Goal: Information Seeking & Learning: Check status

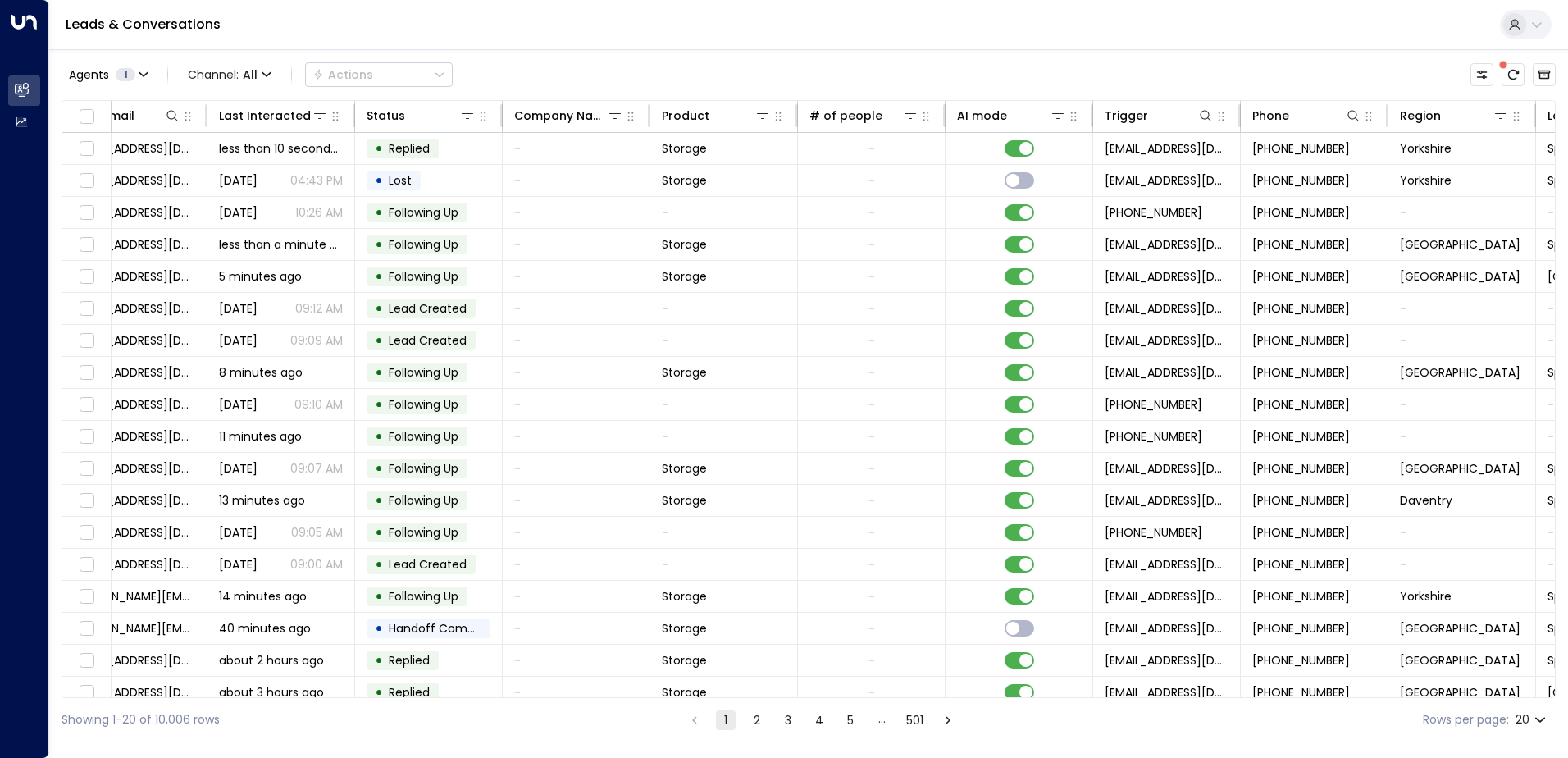
scroll to position [0, 334]
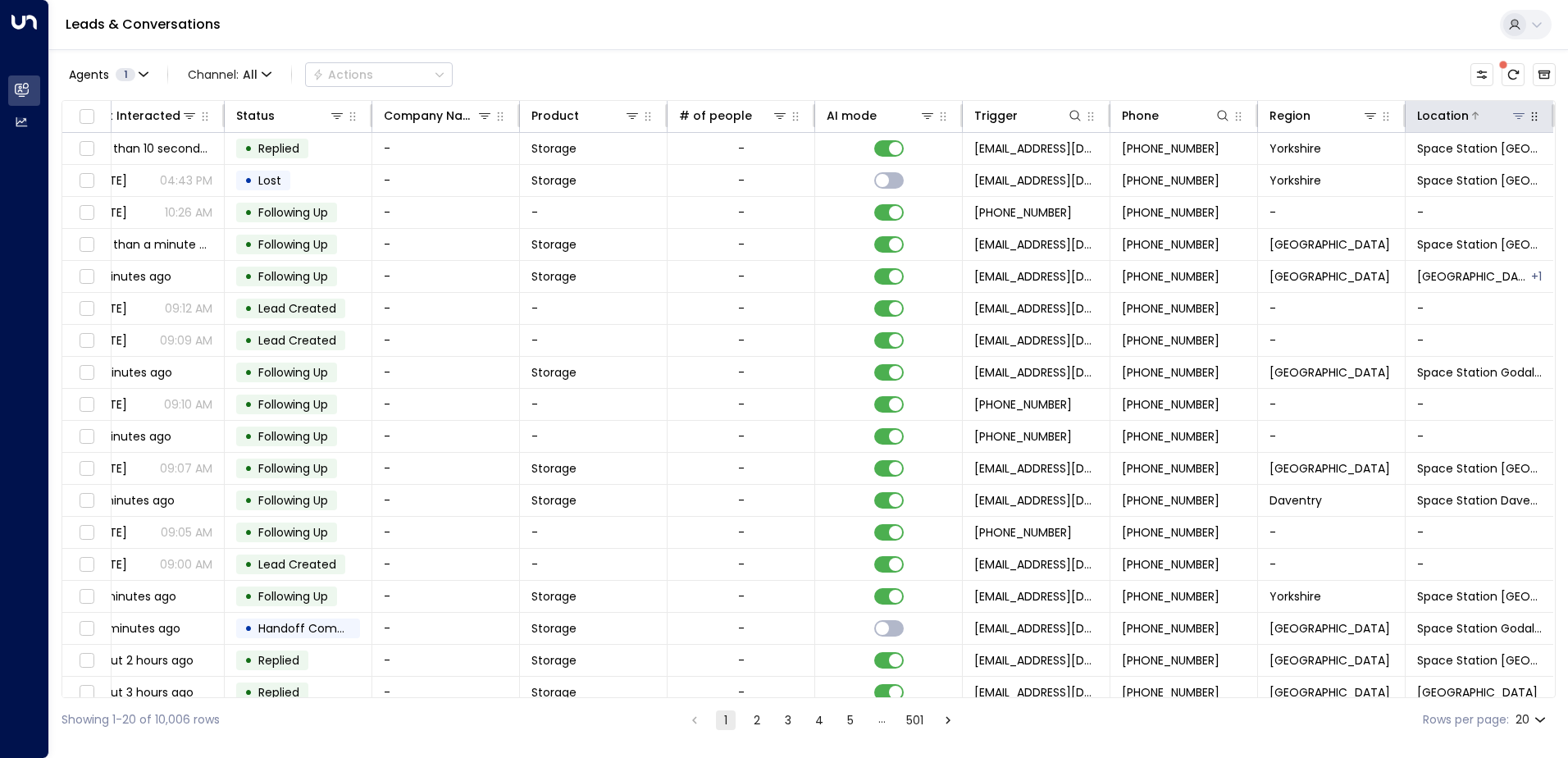
click at [1513, 113] on icon at bounding box center [1519, 115] width 13 height 13
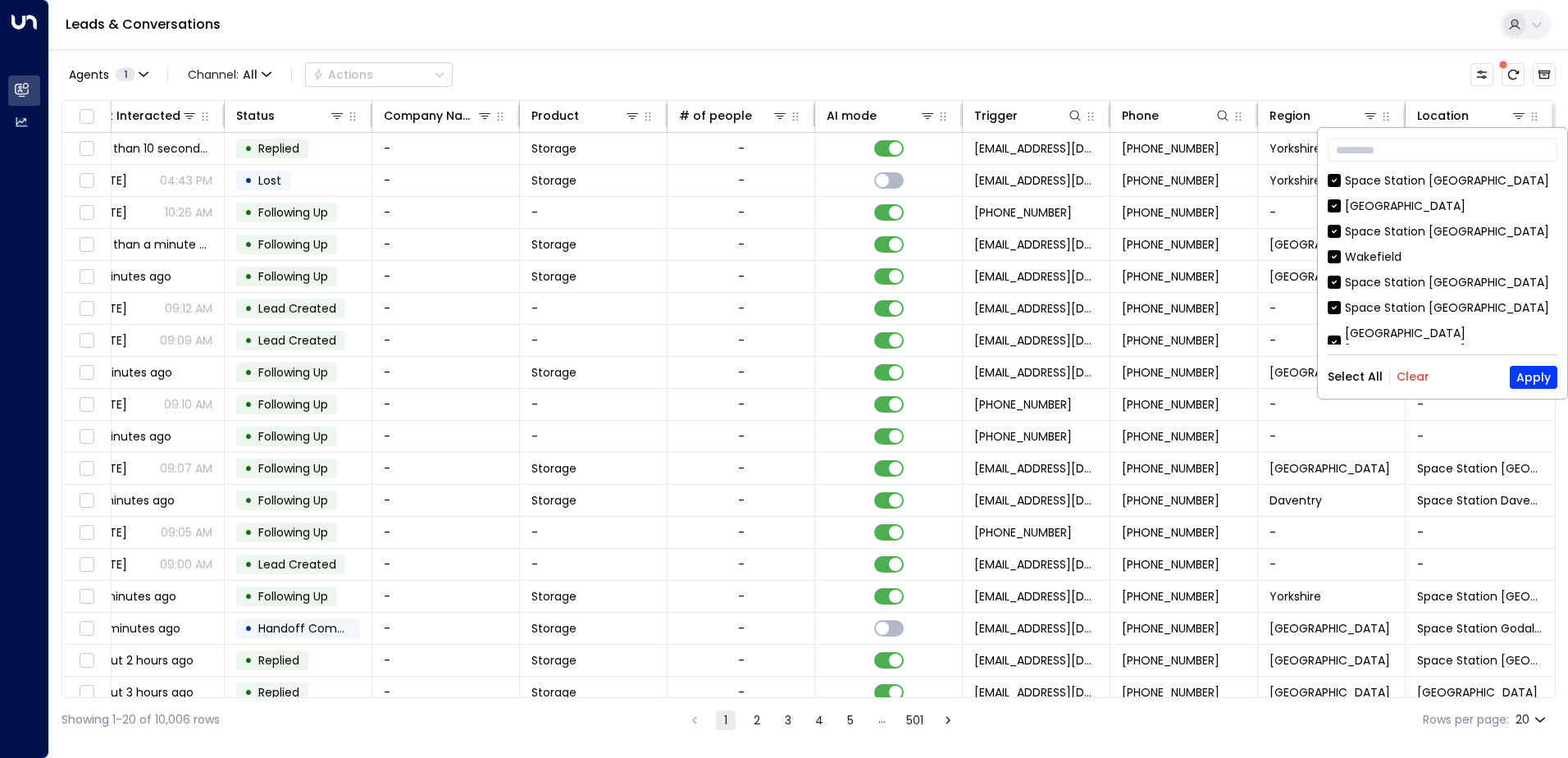
drag, startPoint x: 1404, startPoint y: 379, endPoint x: 1401, endPoint y: 360, distance: 19.2
click at [1404, 376] on button "Clear" at bounding box center [1413, 376] width 33 height 13
click at [1539, 378] on button "Apply" at bounding box center [1533, 377] width 47 height 23
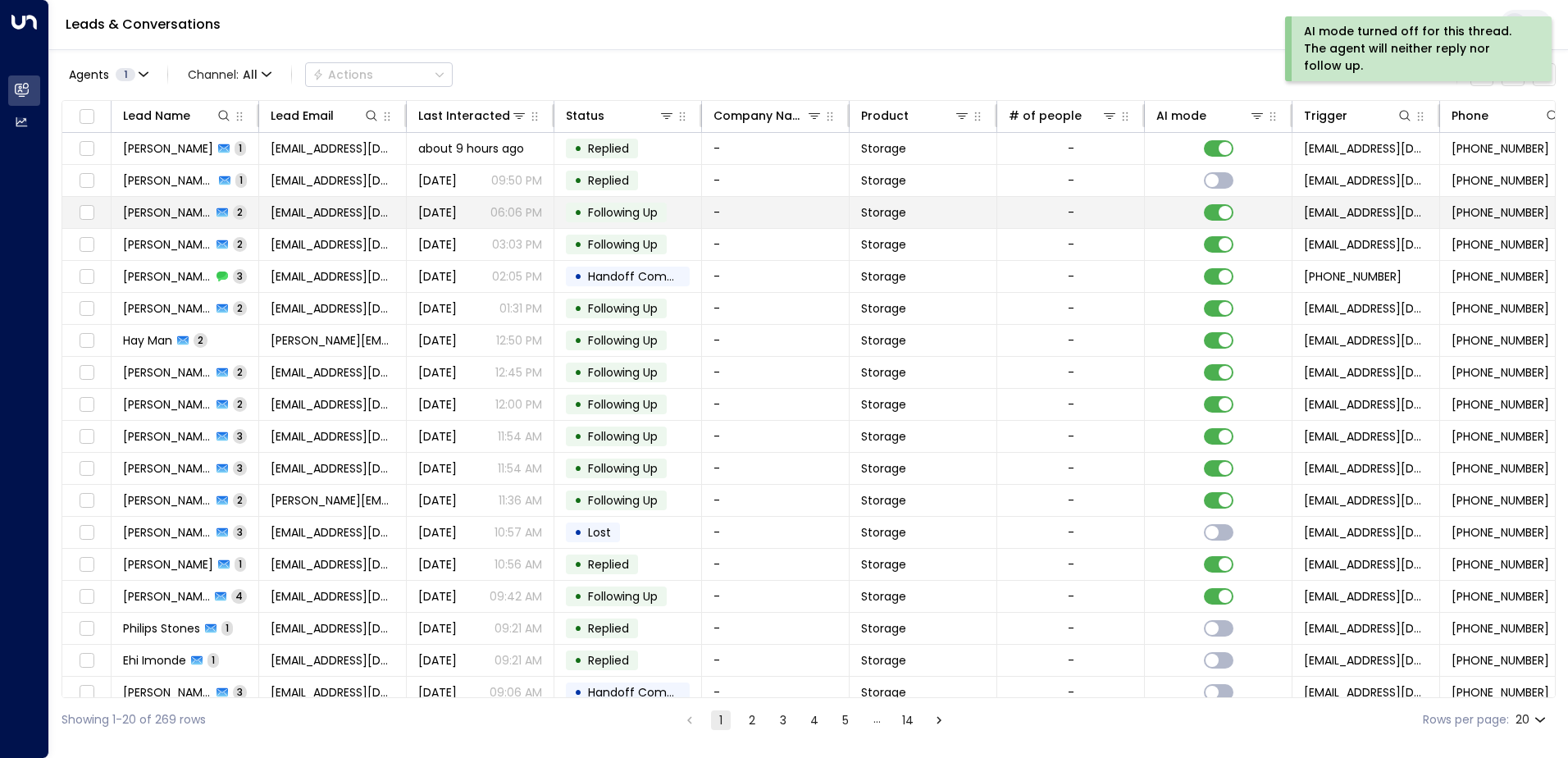
click at [143, 211] on span "[PERSON_NAME]" at bounding box center [167, 212] width 89 height 17
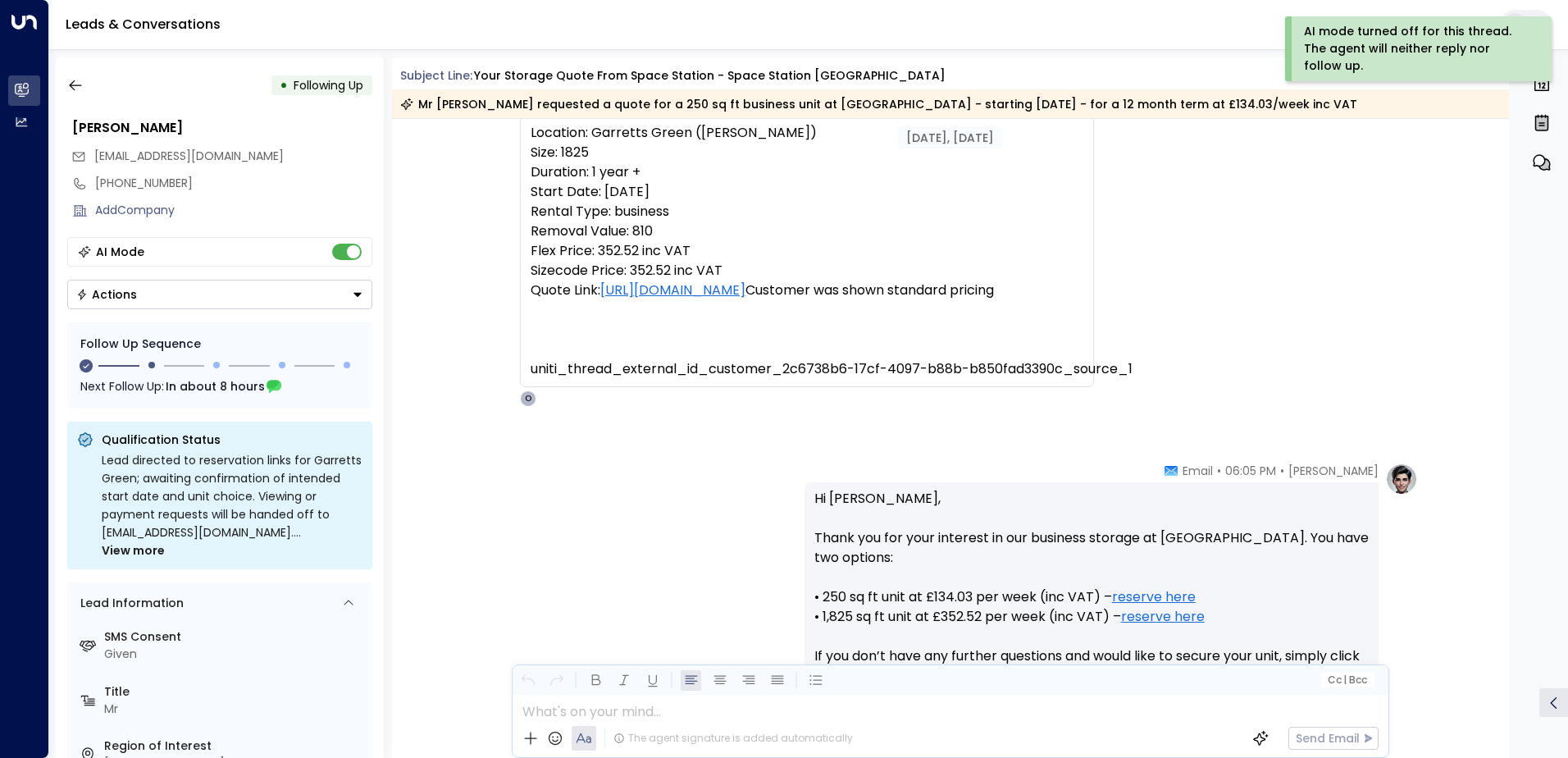
scroll to position [179, 0]
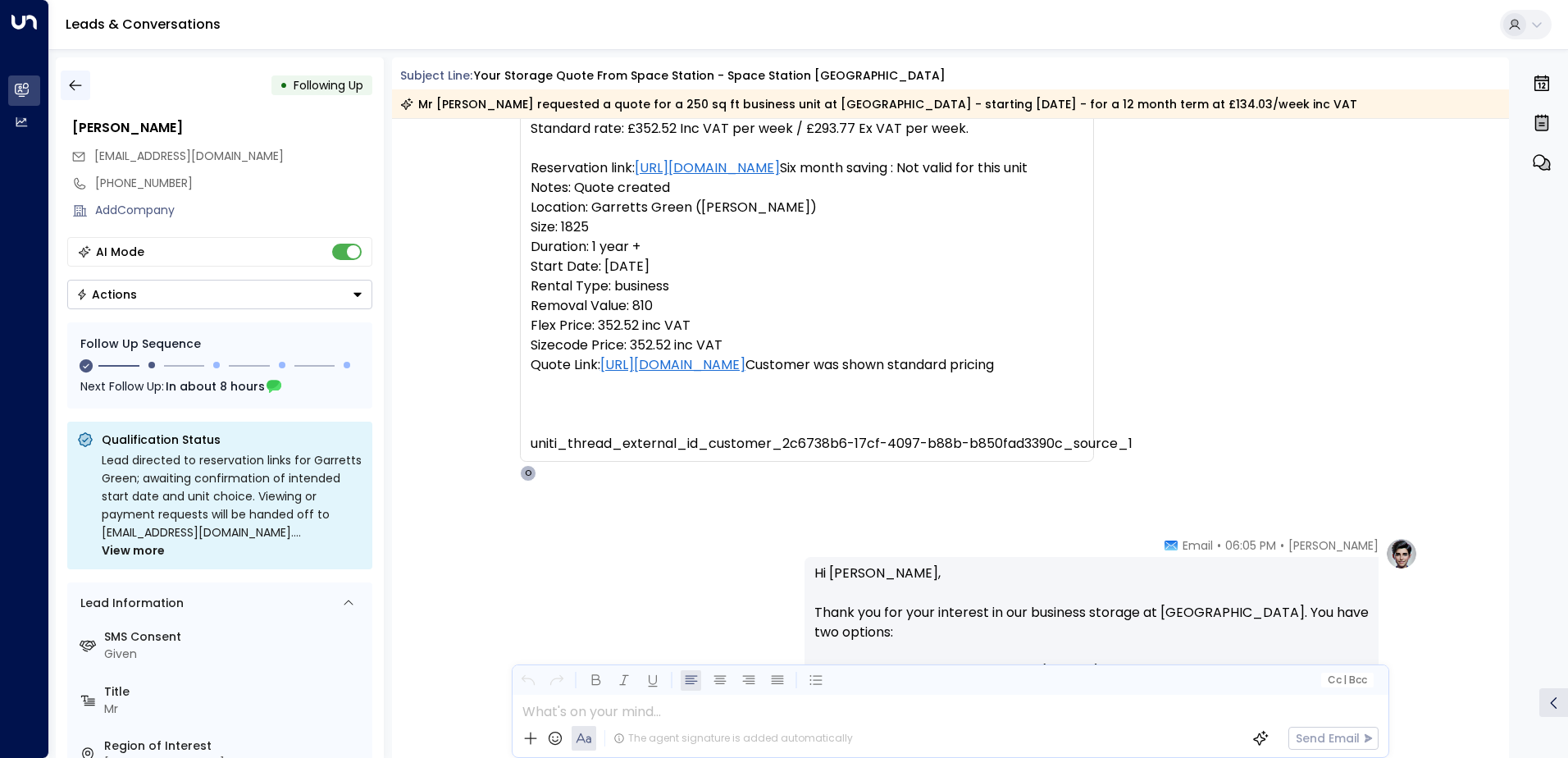
click at [79, 89] on icon "button" at bounding box center [75, 85] width 17 height 17
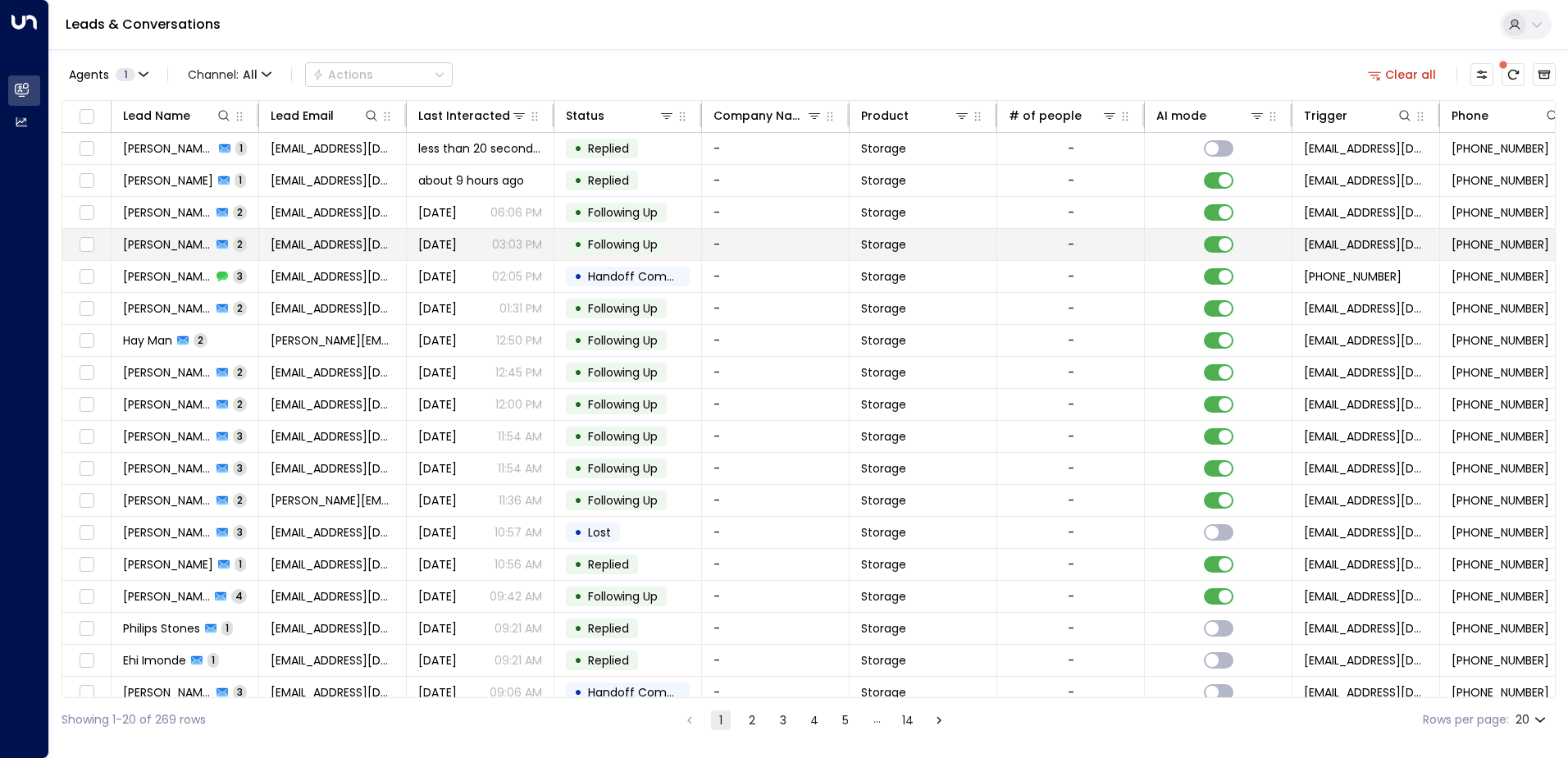
click at [143, 246] on span "[PERSON_NAME]" at bounding box center [167, 244] width 89 height 17
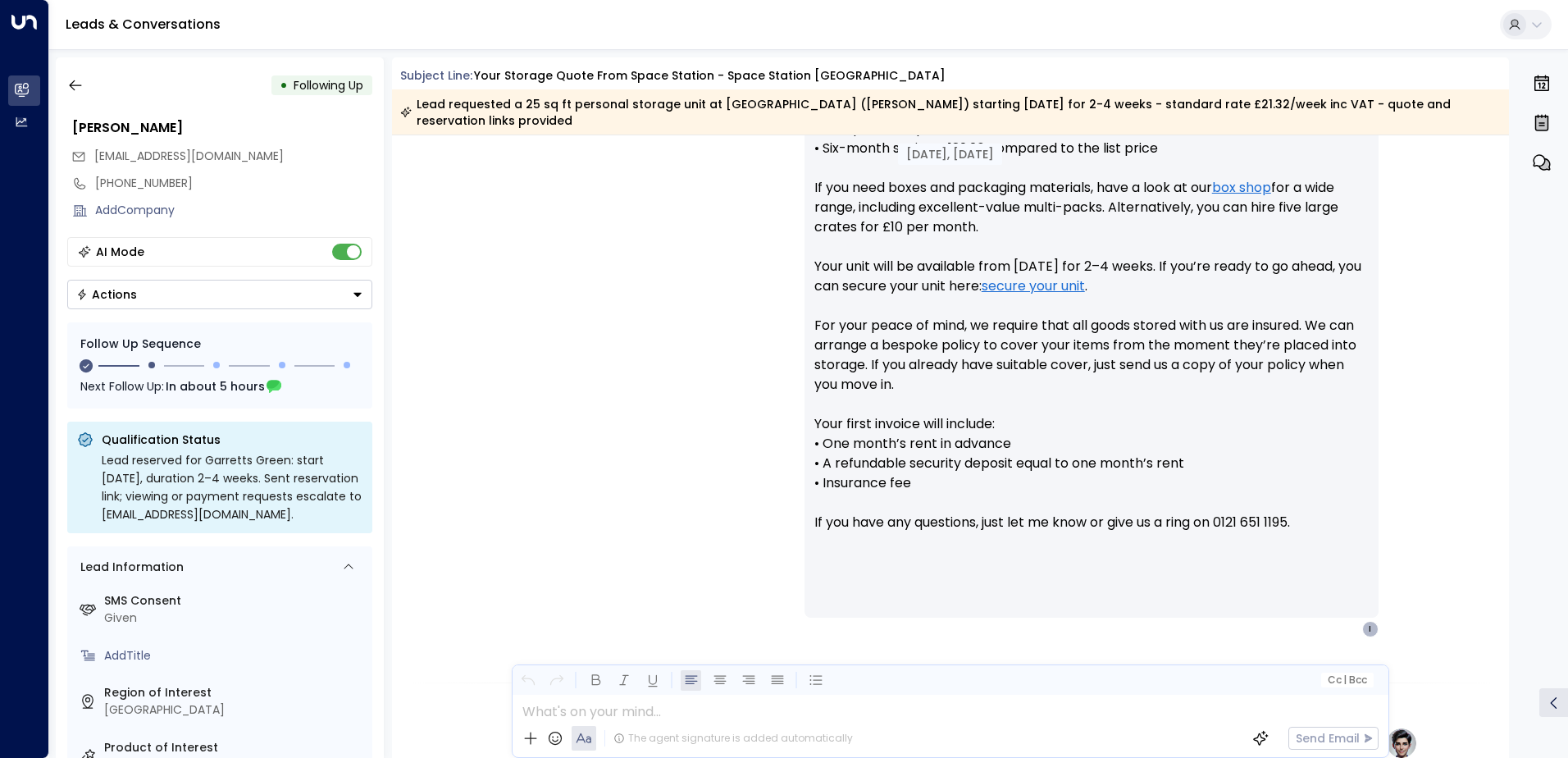
scroll to position [661, 0]
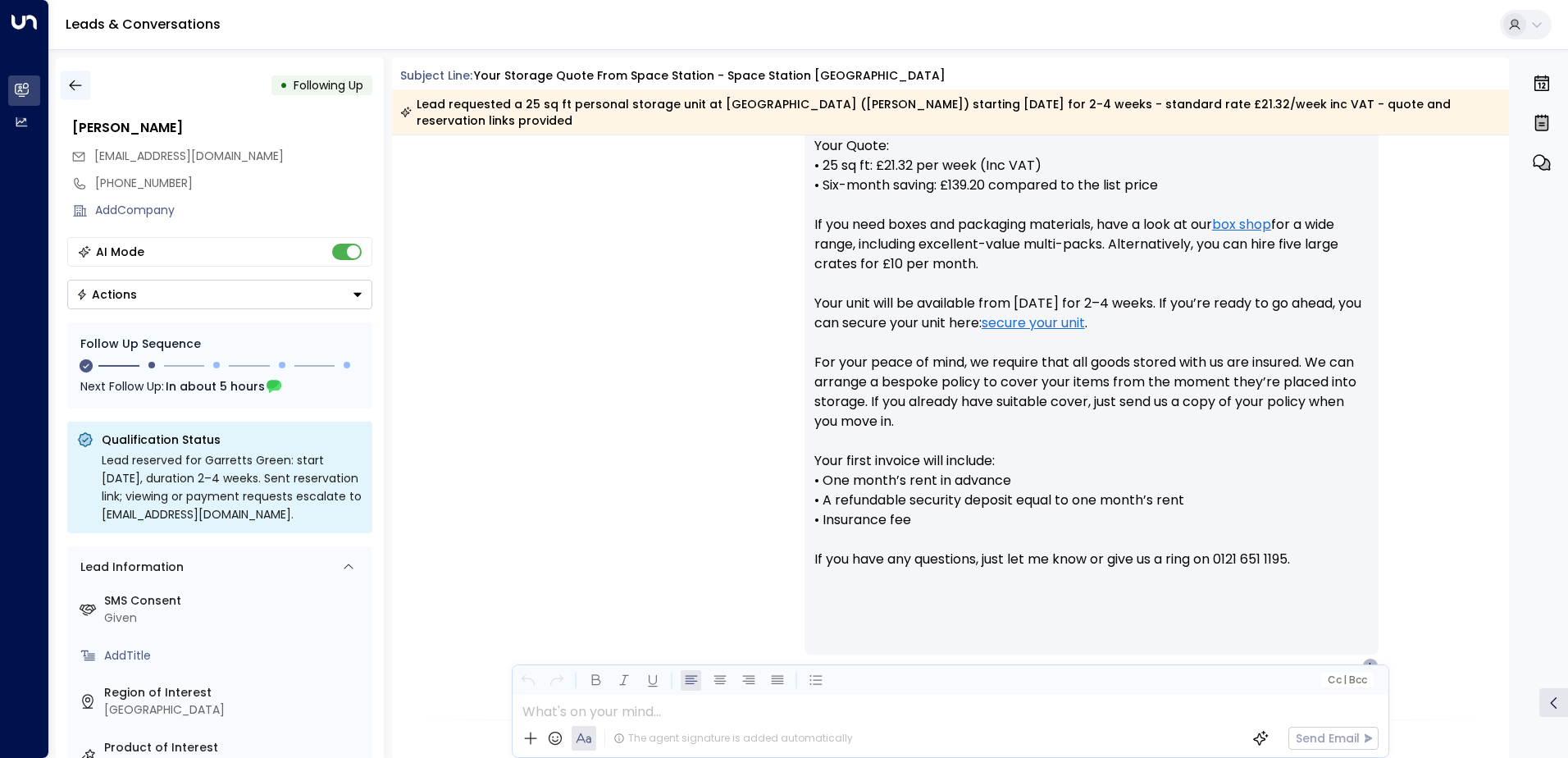
click at [79, 84] on icon "button" at bounding box center [75, 85] width 17 height 17
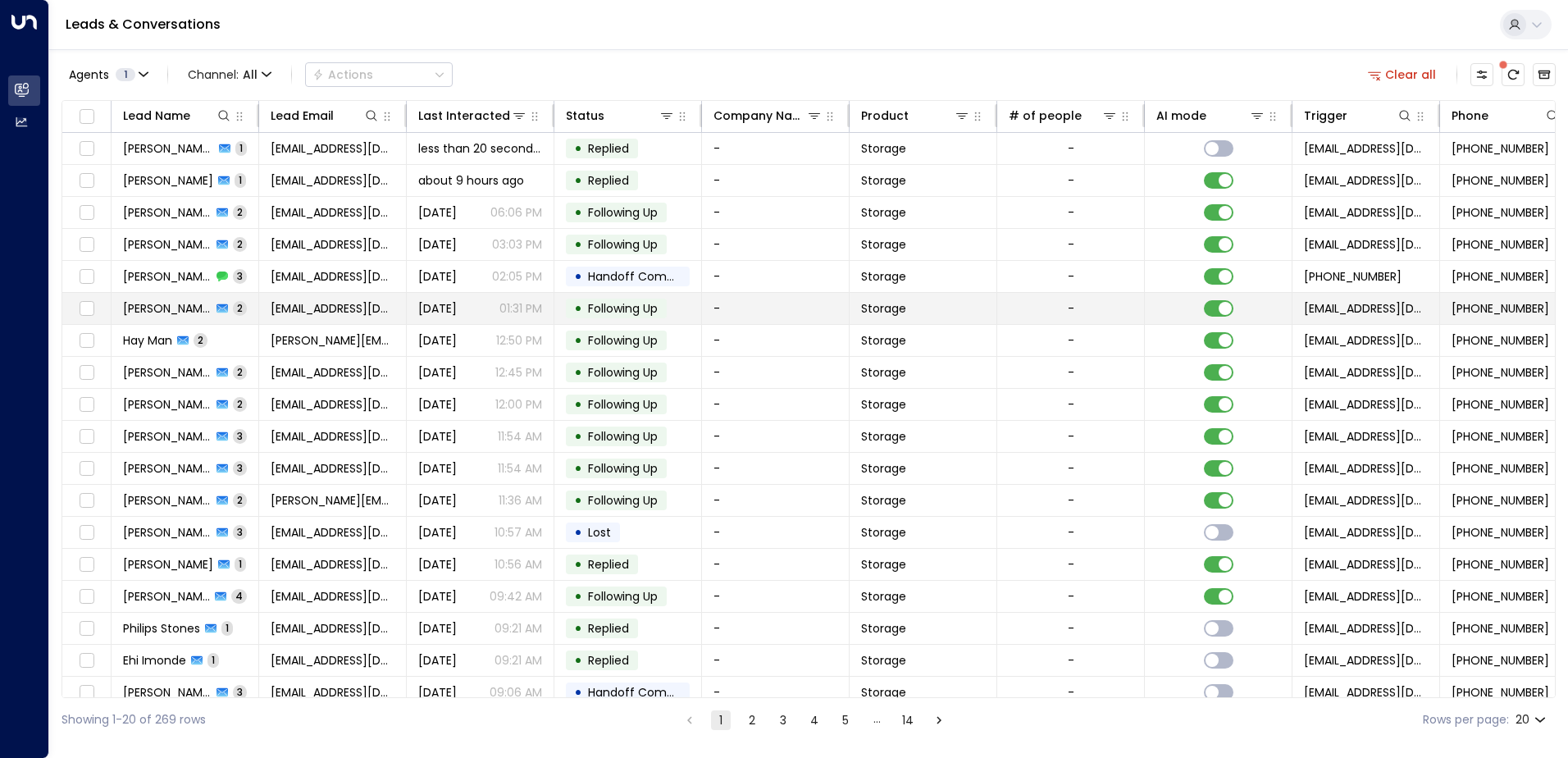
click at [151, 305] on span "[PERSON_NAME]" at bounding box center [167, 308] width 89 height 17
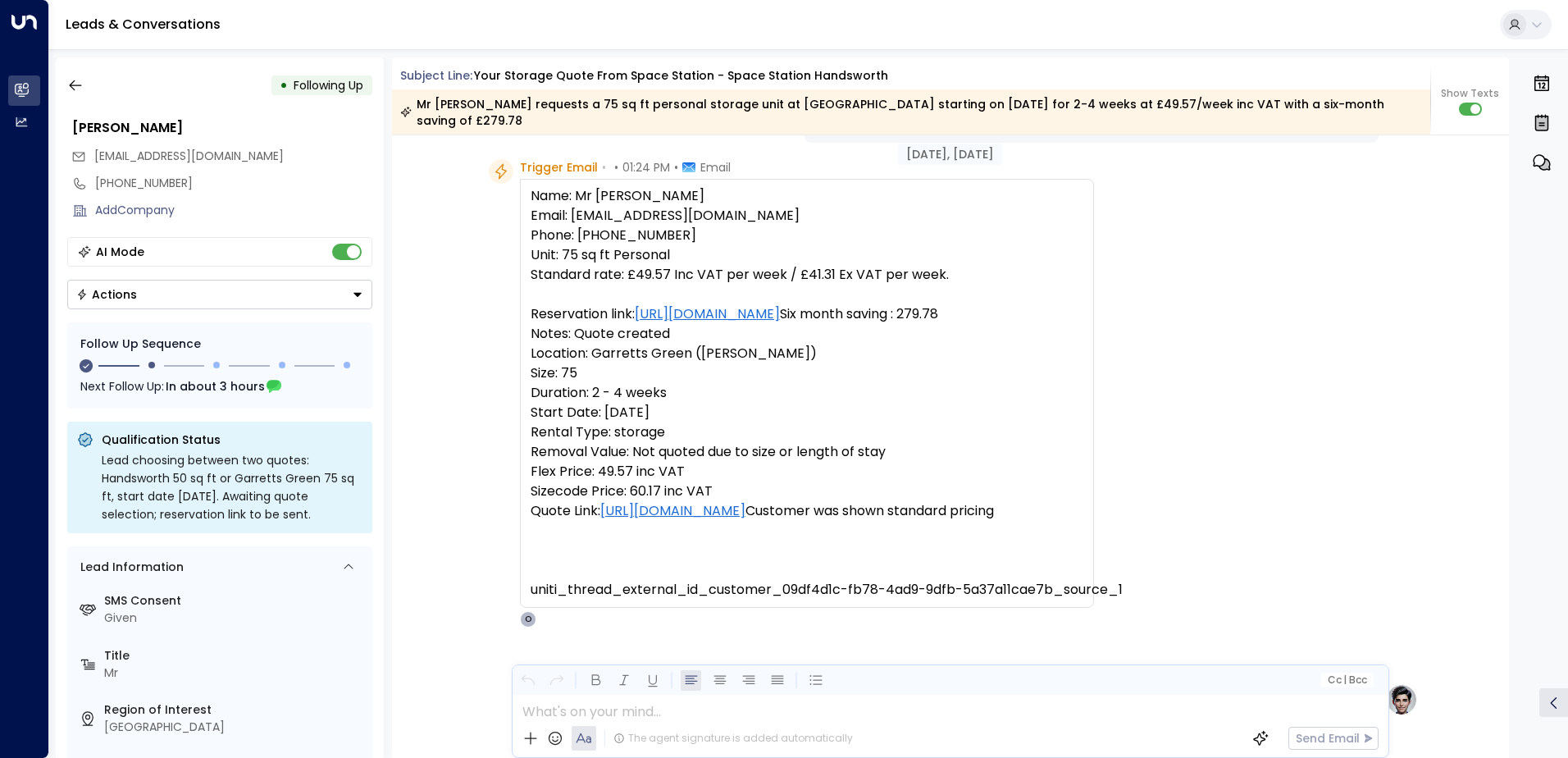
scroll to position [243, 0]
click at [79, 87] on icon "button" at bounding box center [75, 85] width 17 height 17
